Goal: Navigation & Orientation: Find specific page/section

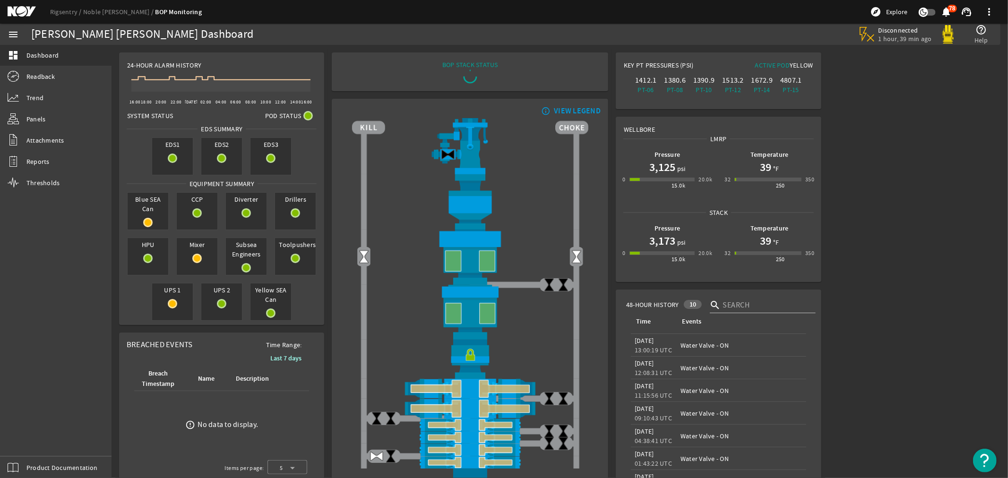
click at [20, 11] on mat-icon at bounding box center [29, 11] width 43 height 11
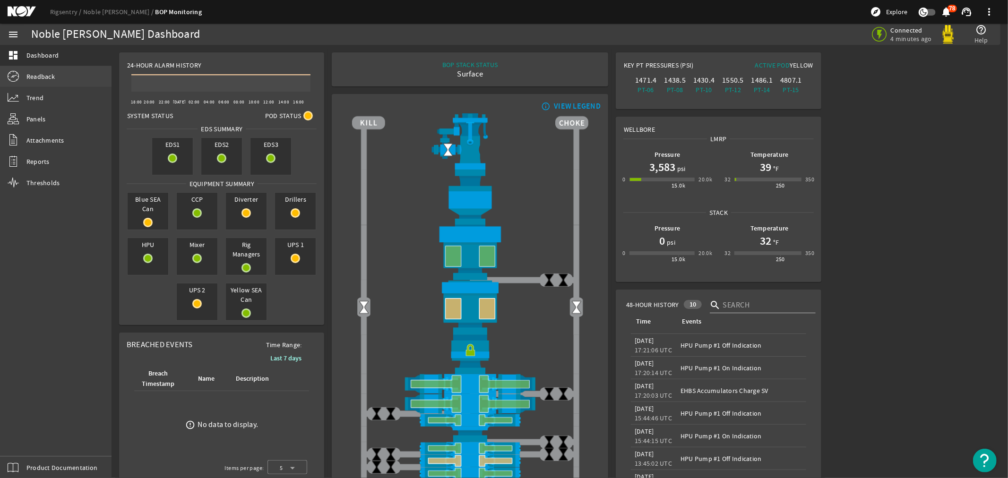
click at [31, 76] on span "Readback" at bounding box center [40, 76] width 28 height 9
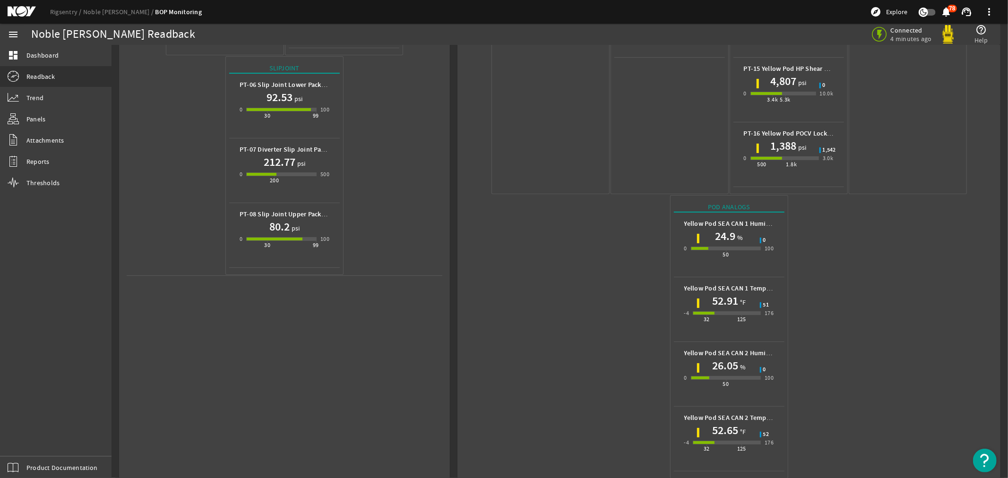
scroll to position [374, 0]
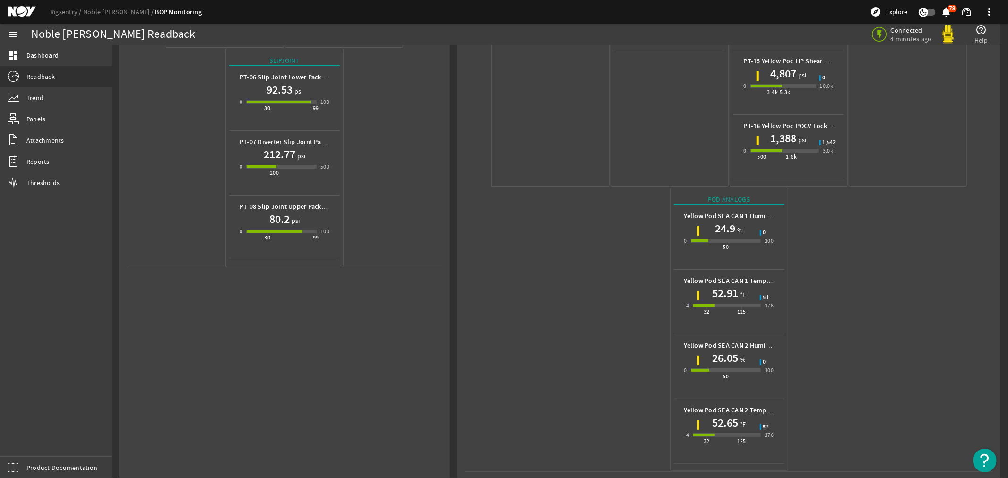
click at [21, 15] on mat-icon at bounding box center [29, 11] width 43 height 11
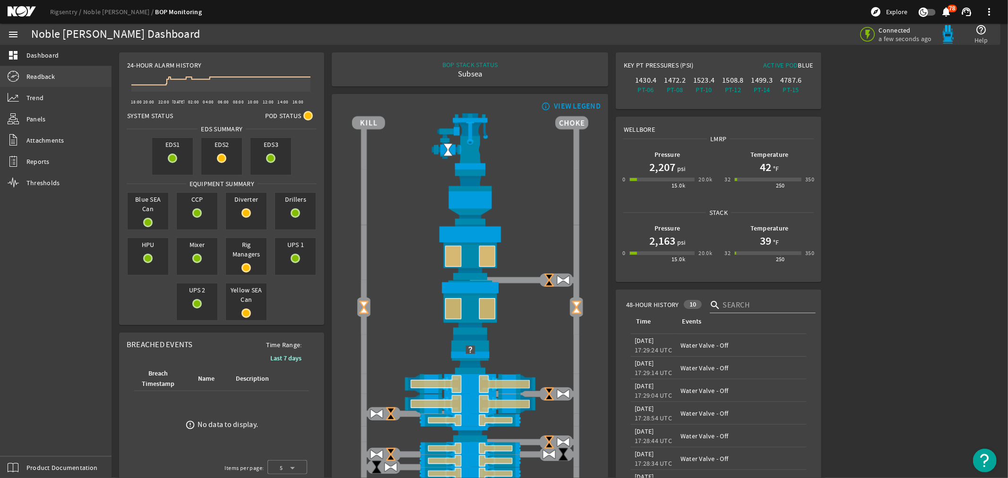
click at [38, 74] on span "Readback" at bounding box center [40, 76] width 28 height 9
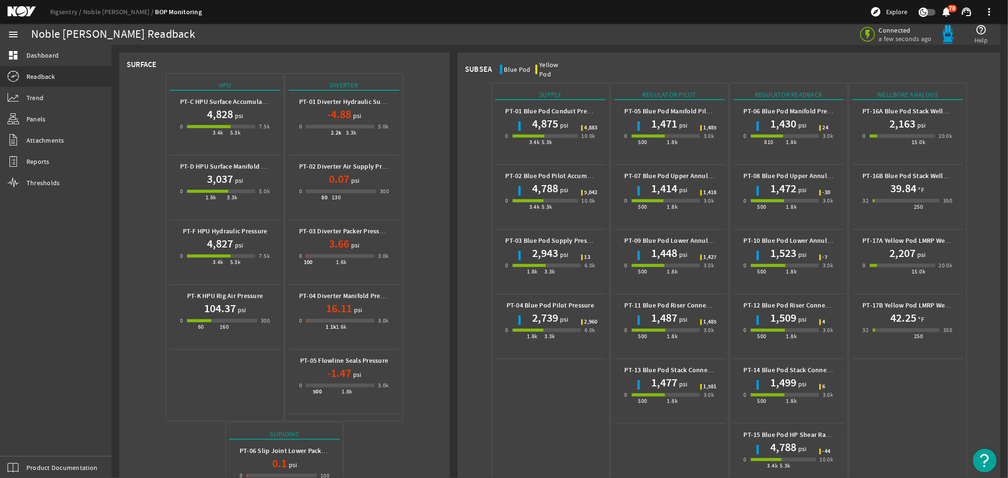
scroll to position [374, 0]
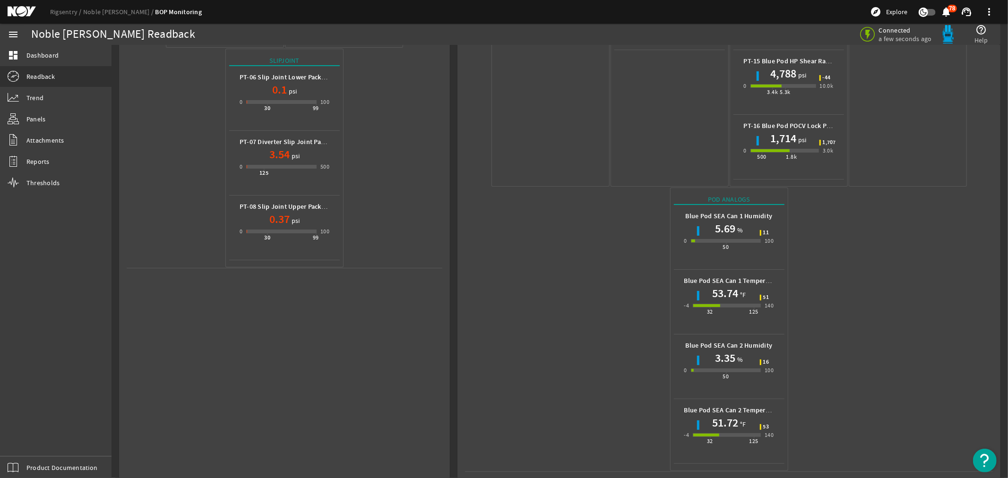
click at [13, 11] on mat-icon at bounding box center [29, 11] width 43 height 11
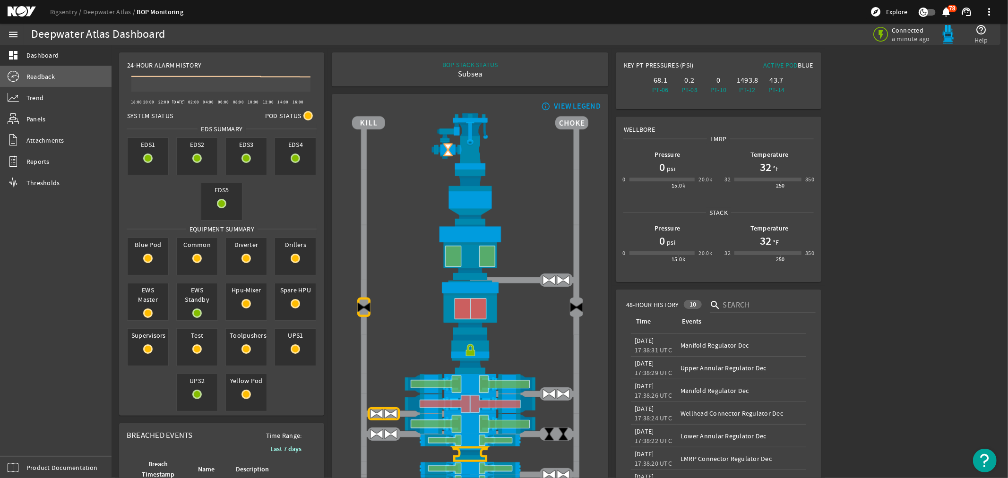
click at [39, 73] on span "Readback" at bounding box center [40, 76] width 28 height 9
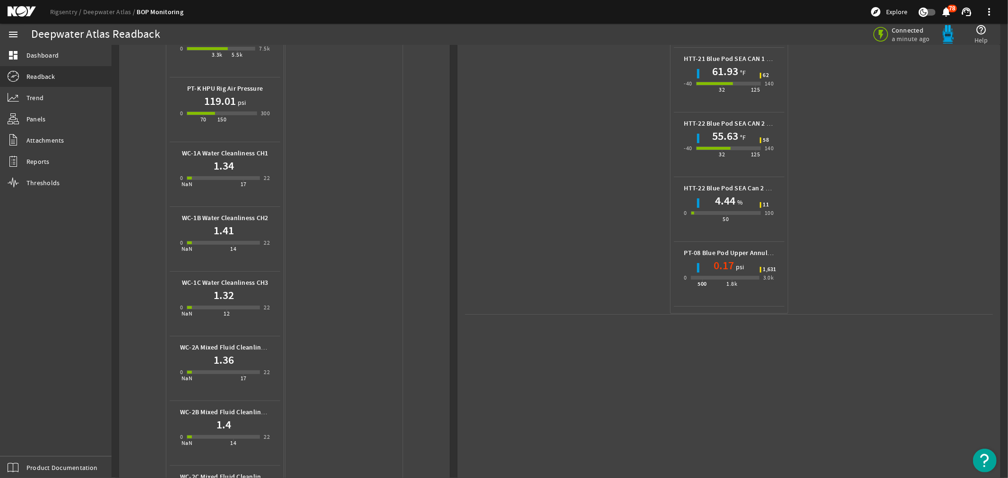
scroll to position [367, 0]
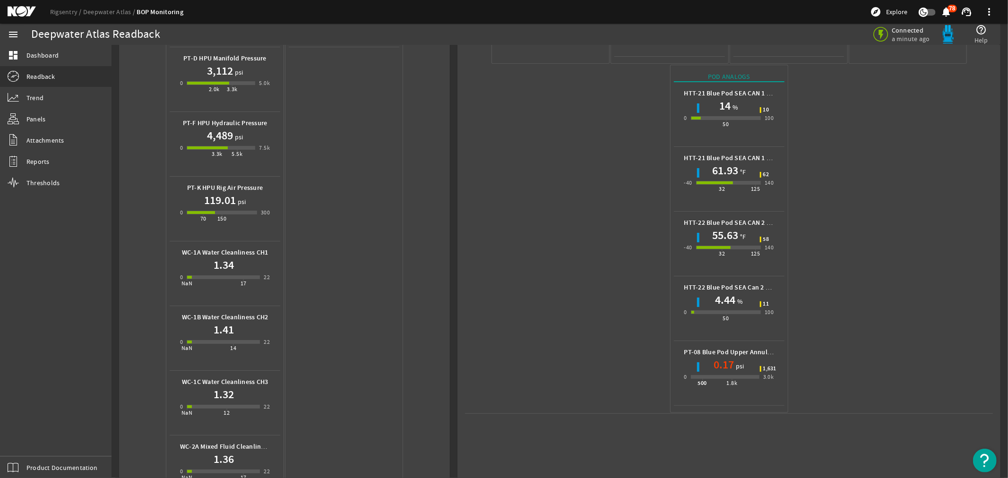
click at [15, 10] on mat-icon at bounding box center [29, 11] width 43 height 11
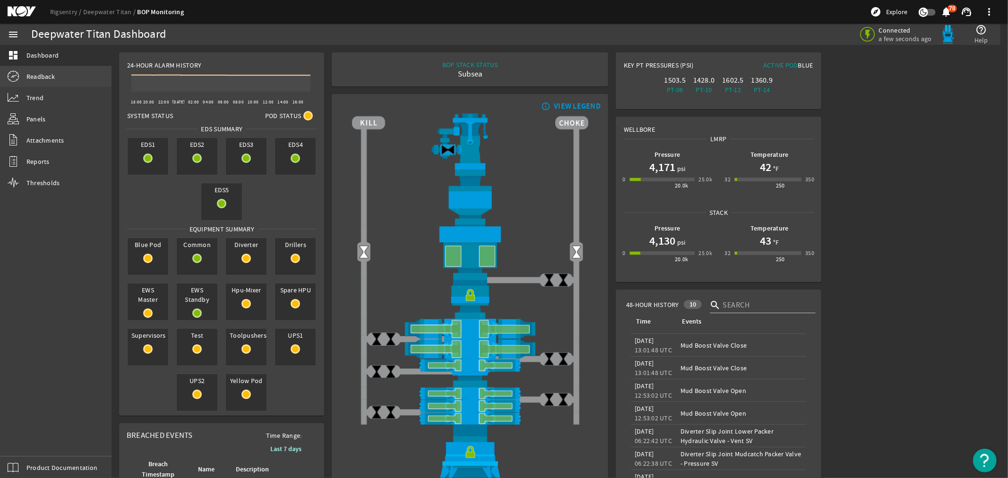
click at [29, 78] on span "Readback" at bounding box center [40, 76] width 28 height 9
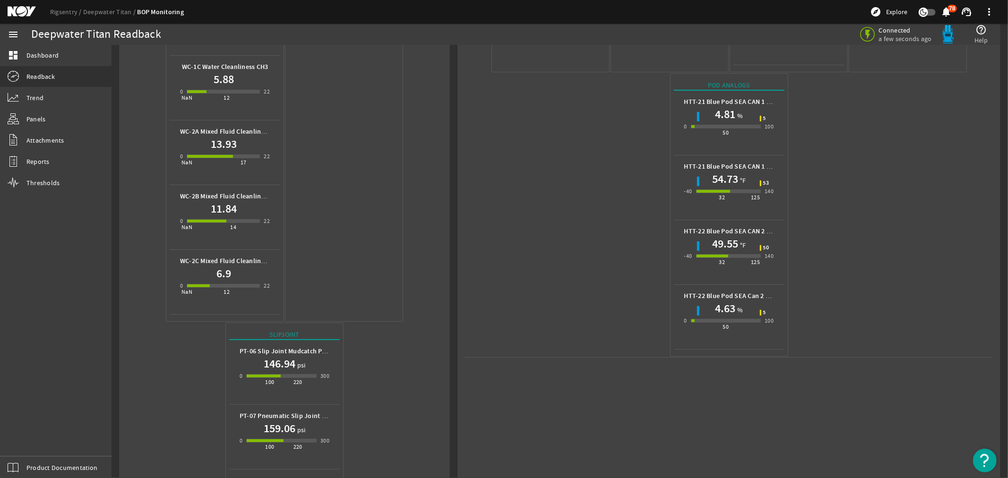
scroll to position [630, 0]
